Goal: Check status: Check status

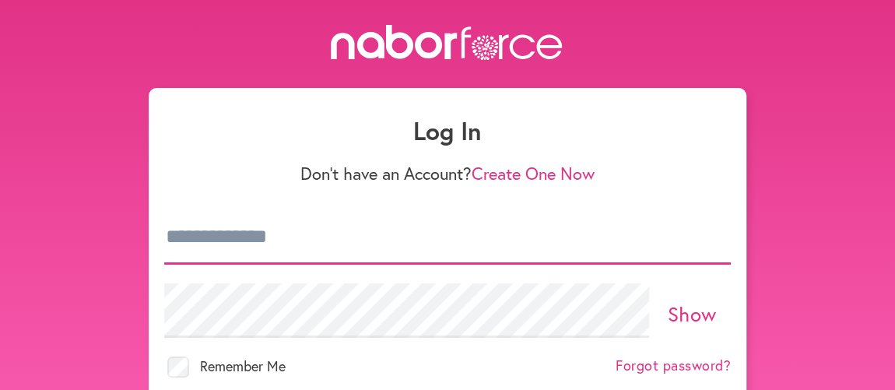
click at [334, 242] on input "email" at bounding box center [447, 237] width 567 height 54
type input "**********"
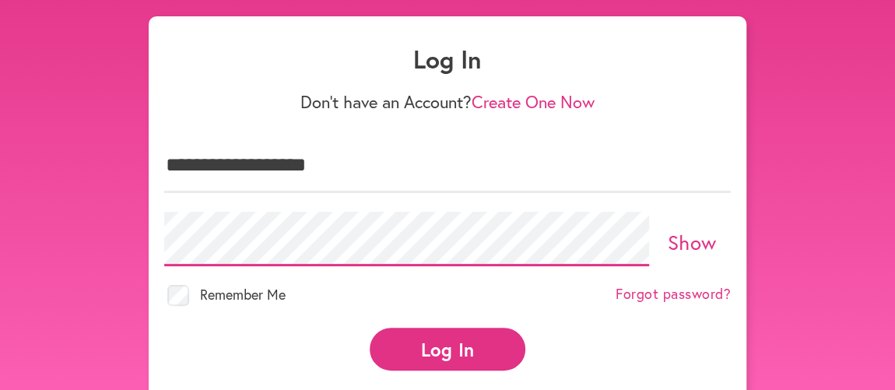
scroll to position [83, 0]
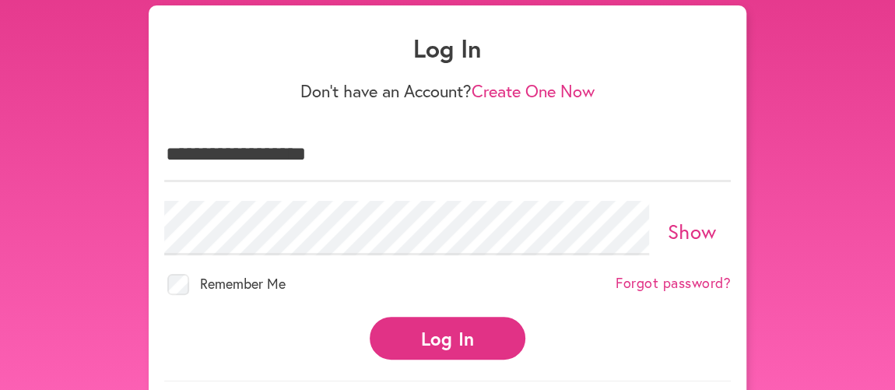
click at [429, 326] on button "Log In" at bounding box center [448, 338] width 156 height 43
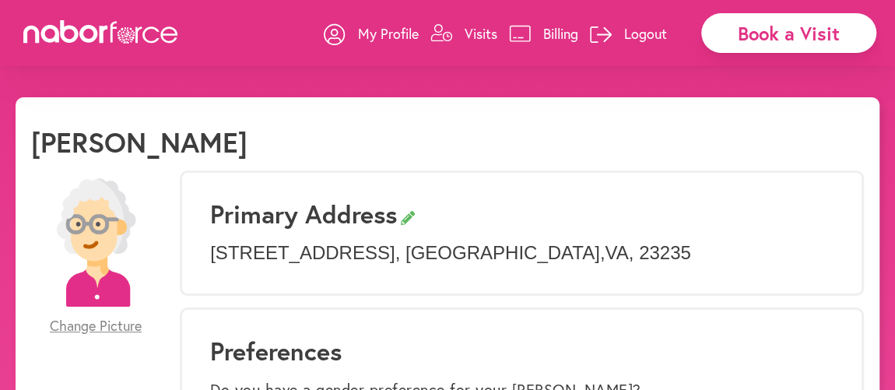
click at [476, 31] on p "Visits" at bounding box center [481, 33] width 33 height 19
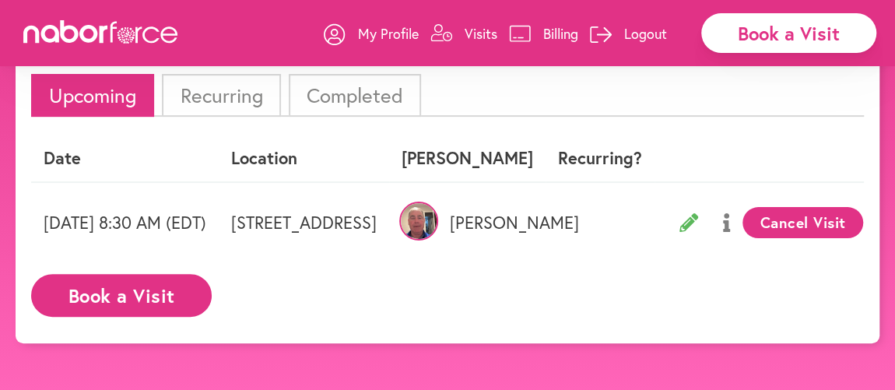
scroll to position [97, 0]
click at [438, 216] on img at bounding box center [418, 221] width 39 height 39
click at [96, 96] on li "Upcoming" at bounding box center [92, 95] width 123 height 43
click at [475, 31] on p "Visits" at bounding box center [481, 33] width 33 height 19
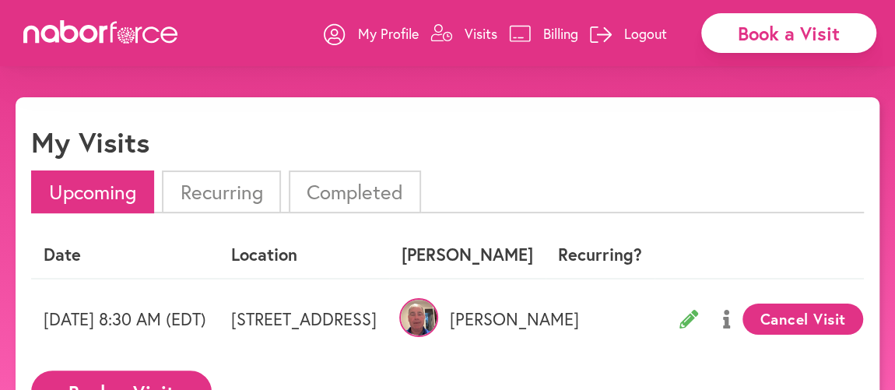
scroll to position [0, 0]
click at [332, 193] on li "Completed" at bounding box center [355, 191] width 132 height 43
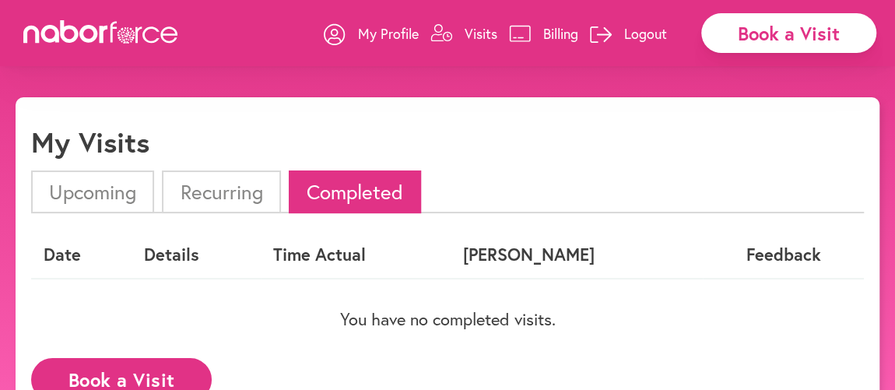
click at [223, 188] on li "Recurring" at bounding box center [221, 191] width 118 height 43
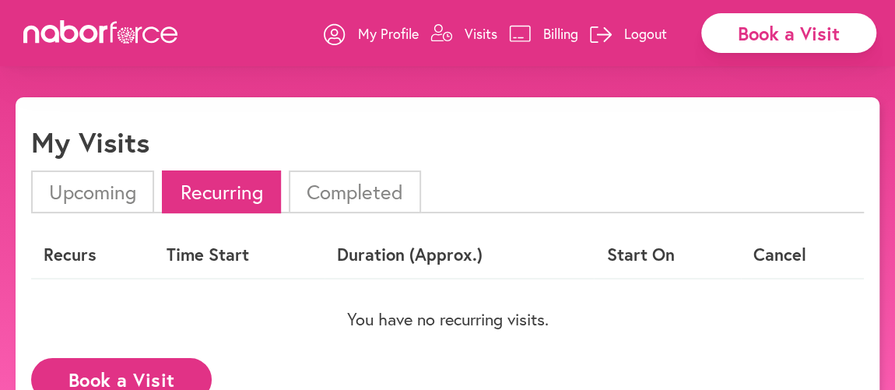
click at [124, 193] on li "Upcoming" at bounding box center [92, 191] width 123 height 43
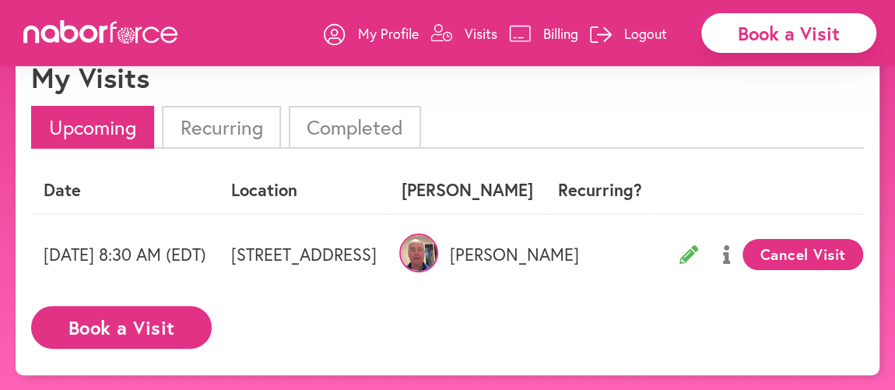
scroll to position [97, 0]
